Goal: Transaction & Acquisition: Purchase product/service

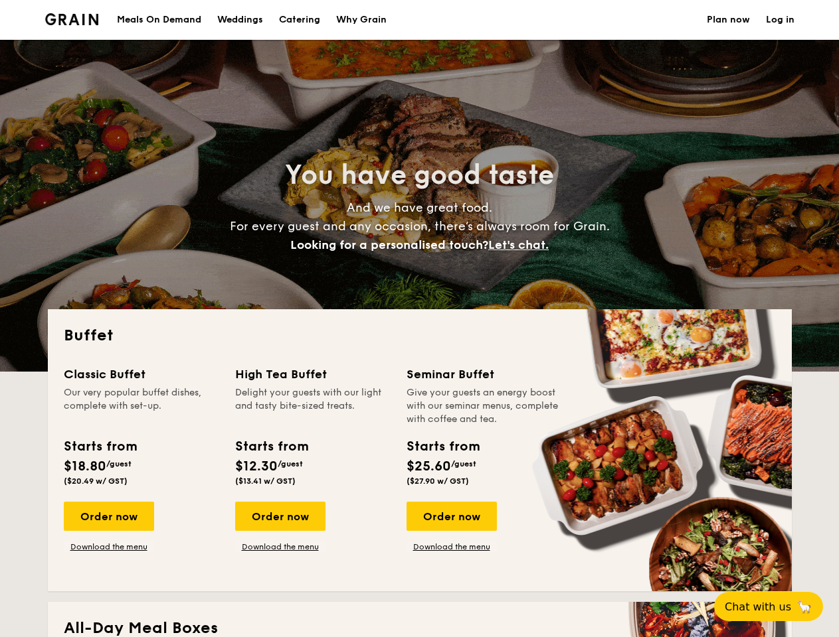
select select
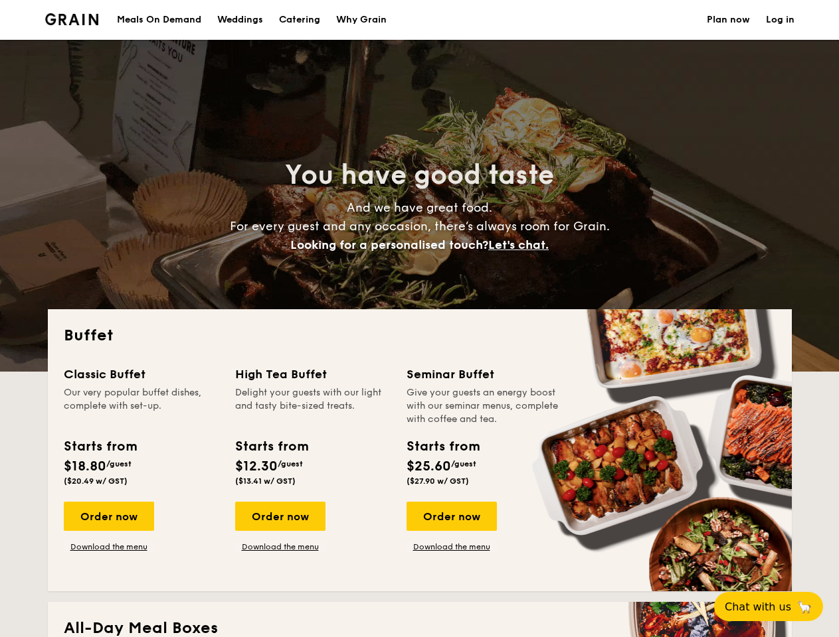
click at [419, 319] on div "Buffet Classic Buffet Our very popular buffet dishes, complete with set-up. Sta…" at bounding box center [420, 450] width 744 height 282
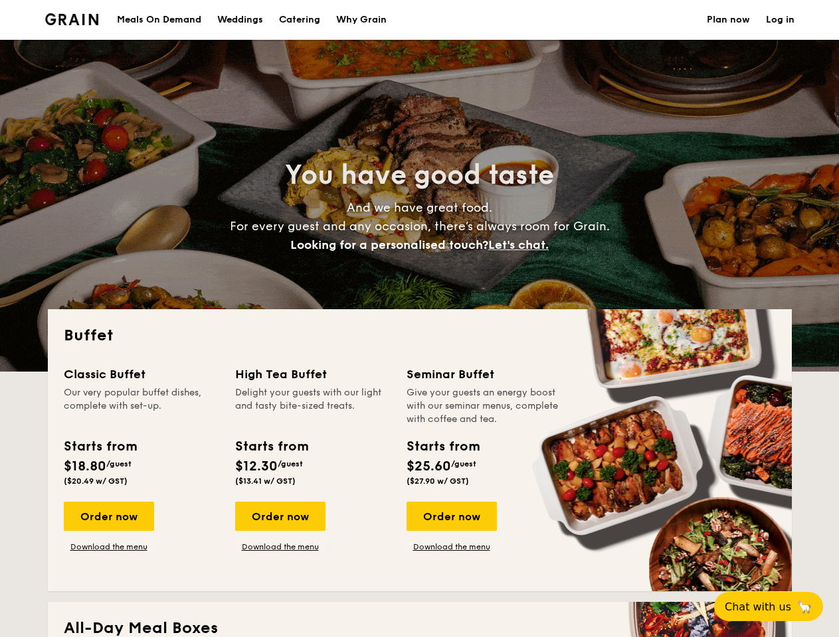
click at [780, 20] on link "Log in" at bounding box center [780, 20] width 29 height 40
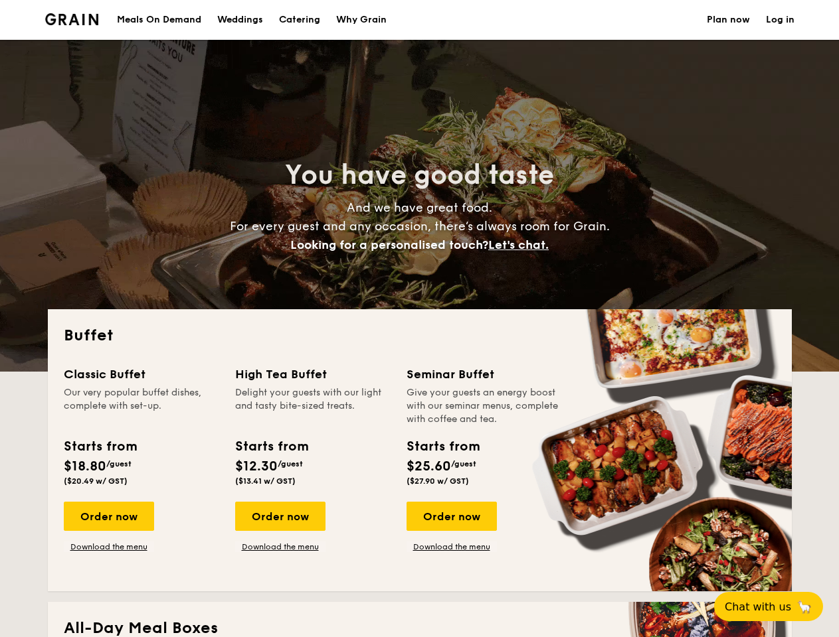
click at [522, 245] on span "Let's chat." at bounding box center [518, 245] width 60 height 15
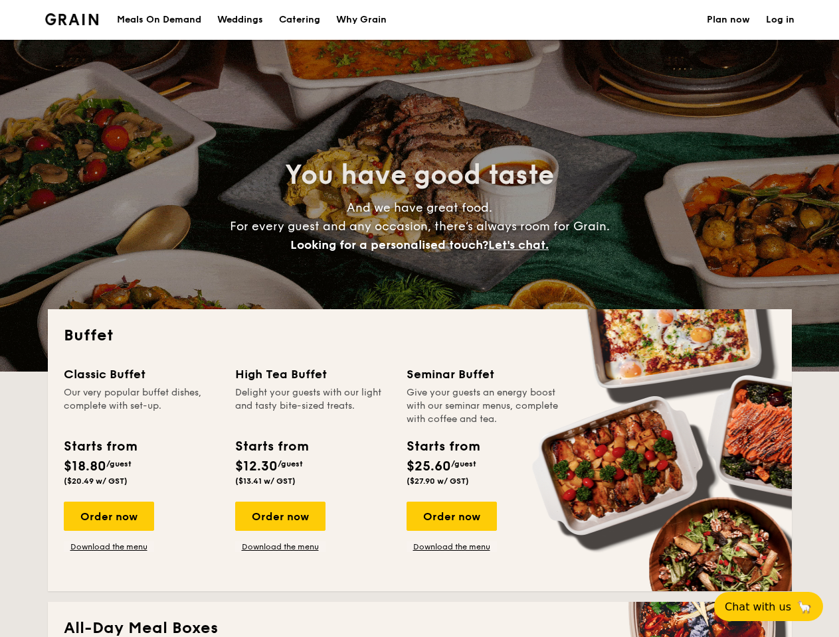
click at [108, 517] on div "Order now" at bounding box center [109, 516] width 90 height 29
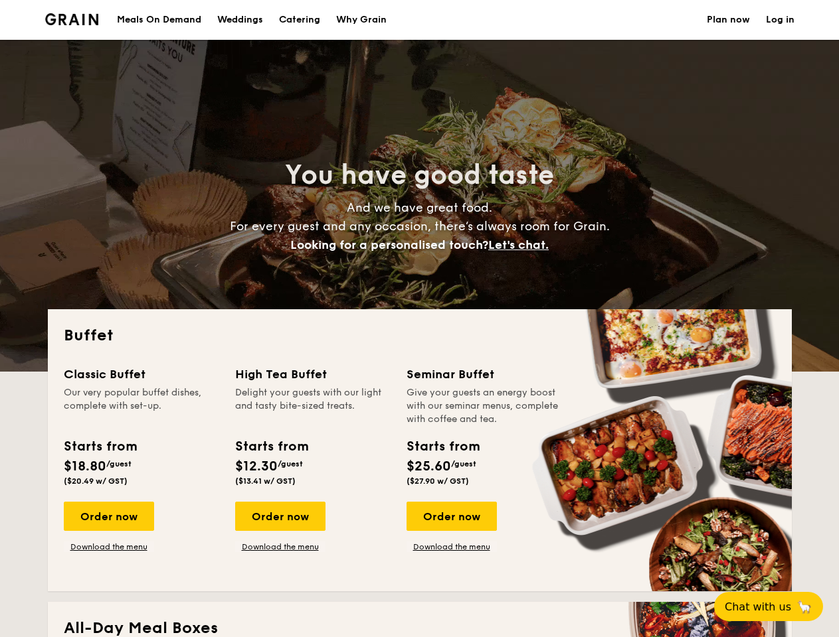
click at [280, 517] on div "Order now" at bounding box center [280, 516] width 90 height 29
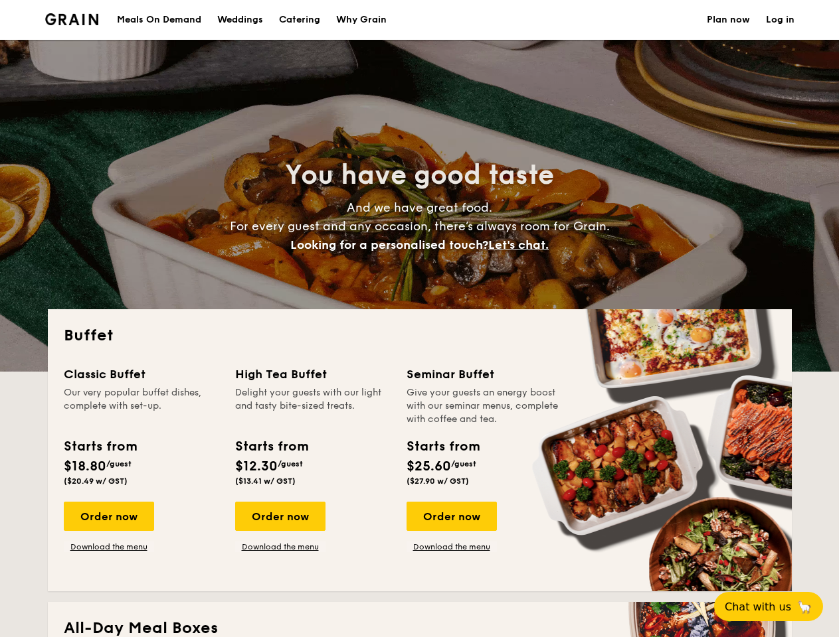
click at [451, 517] on div "Order now" at bounding box center [451, 516] width 90 height 29
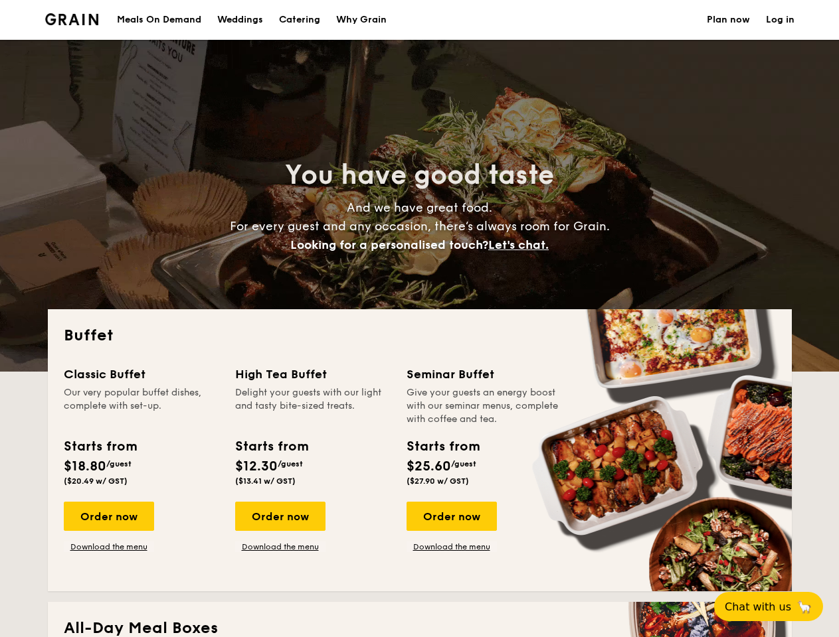
click at [776, 607] on span "Chat with us" at bounding box center [757, 607] width 66 height 13
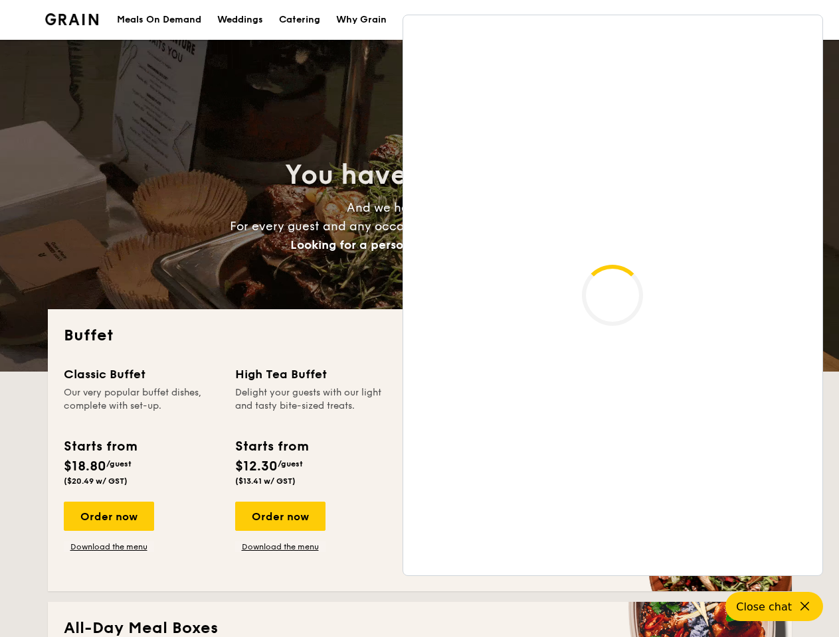
scroll to position [2279, 0]
